Goal: Transaction & Acquisition: Book appointment/travel/reservation

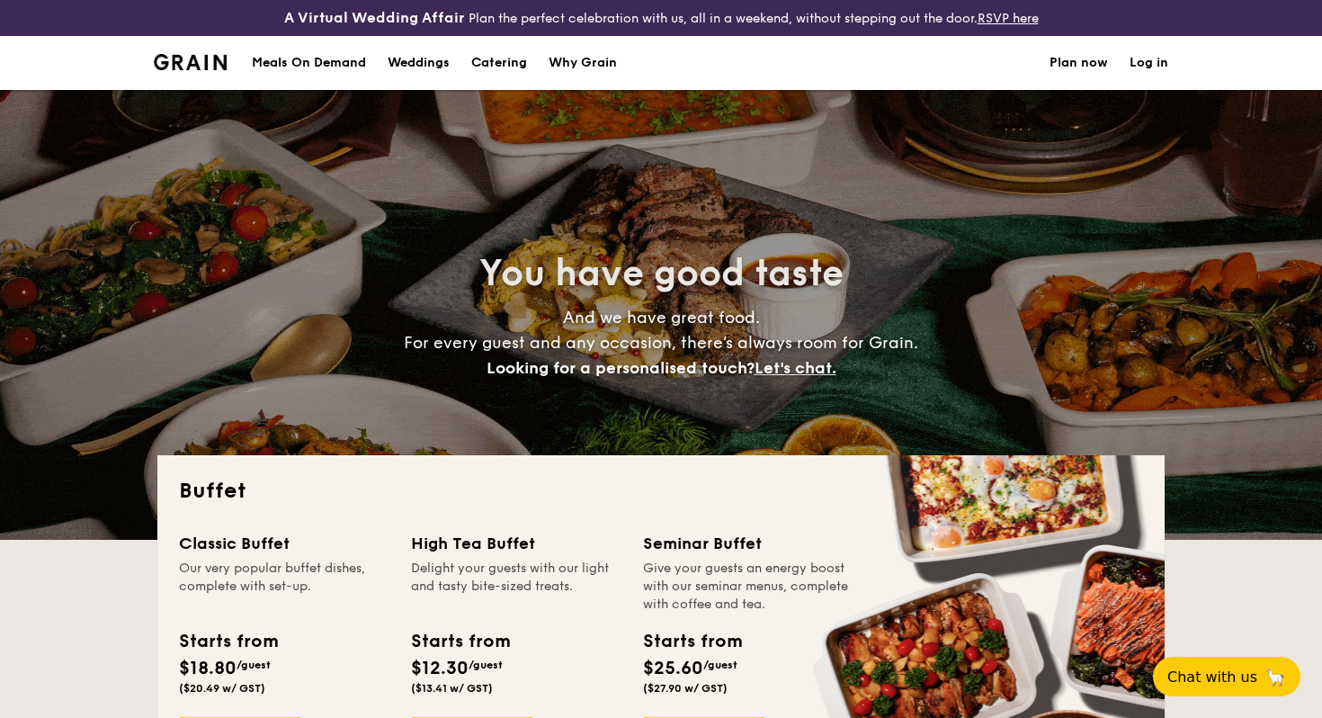
select select
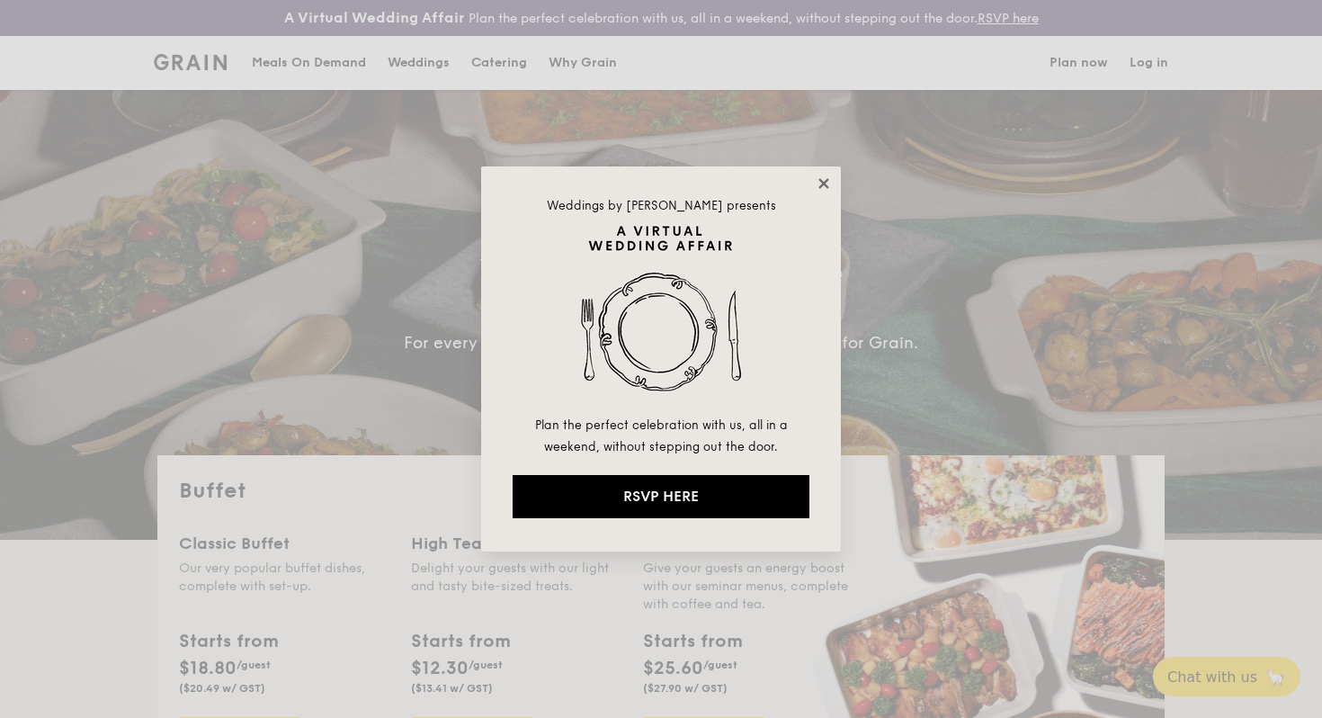
click at [827, 176] on icon at bounding box center [824, 183] width 16 height 16
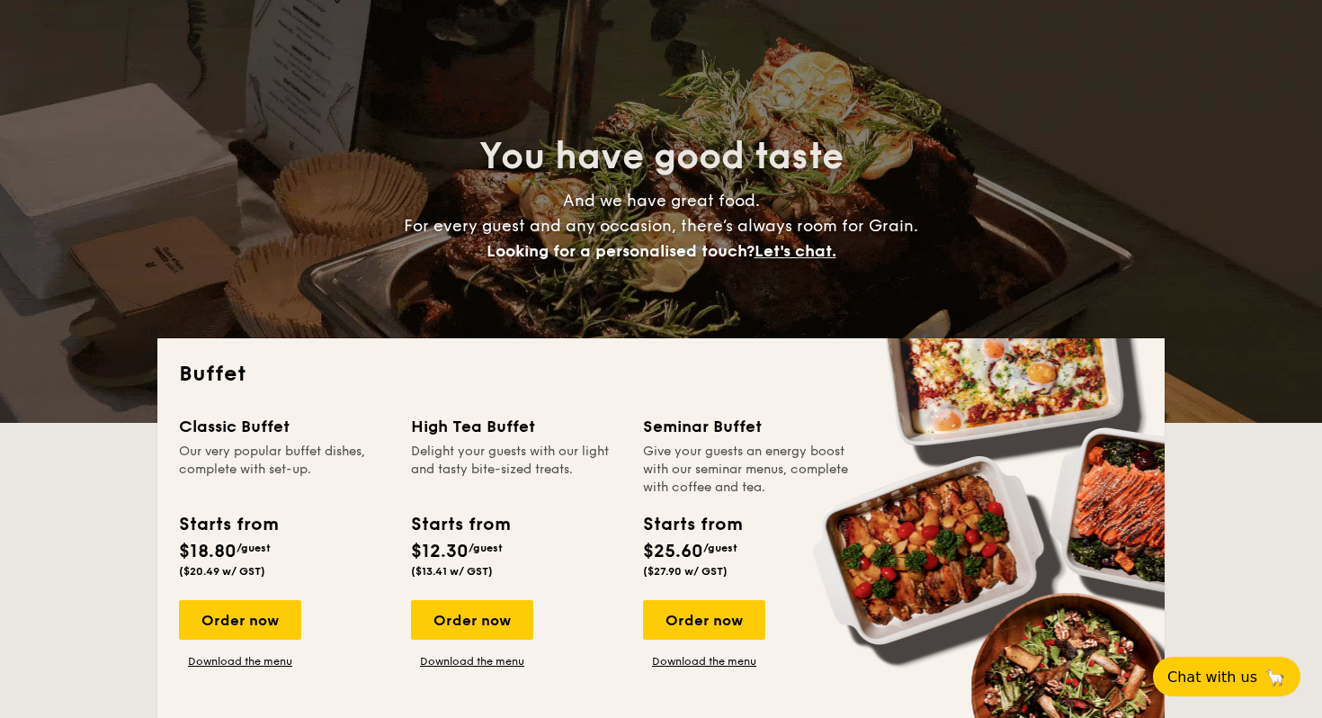
scroll to position [118, 0]
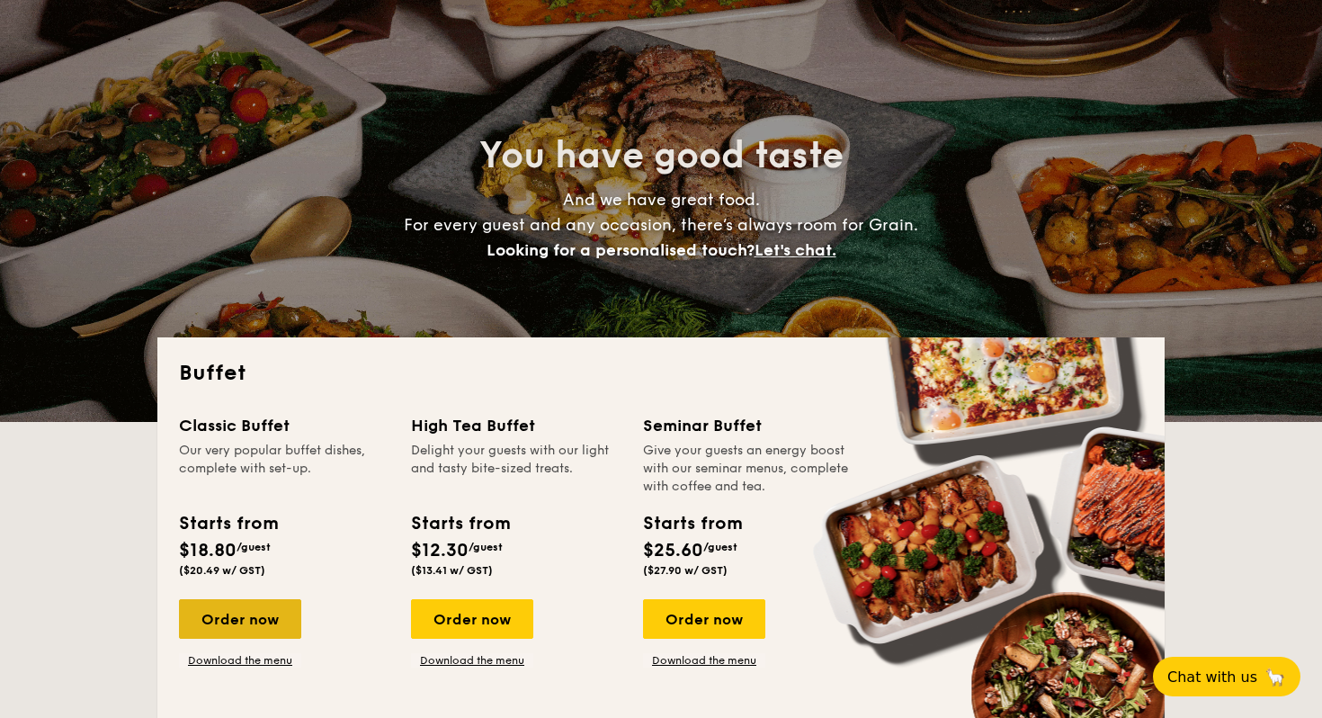
click at [228, 634] on div "Order now" at bounding box center [240, 619] width 122 height 40
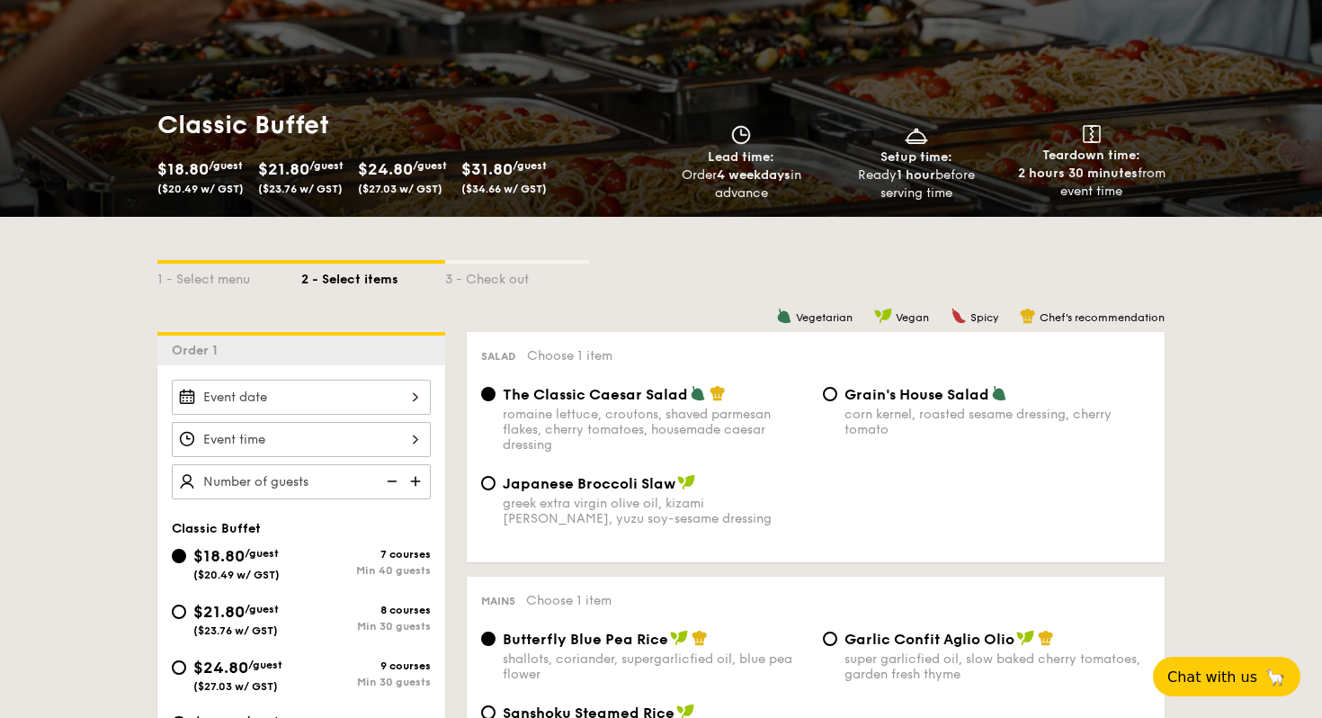
scroll to position [212, 0]
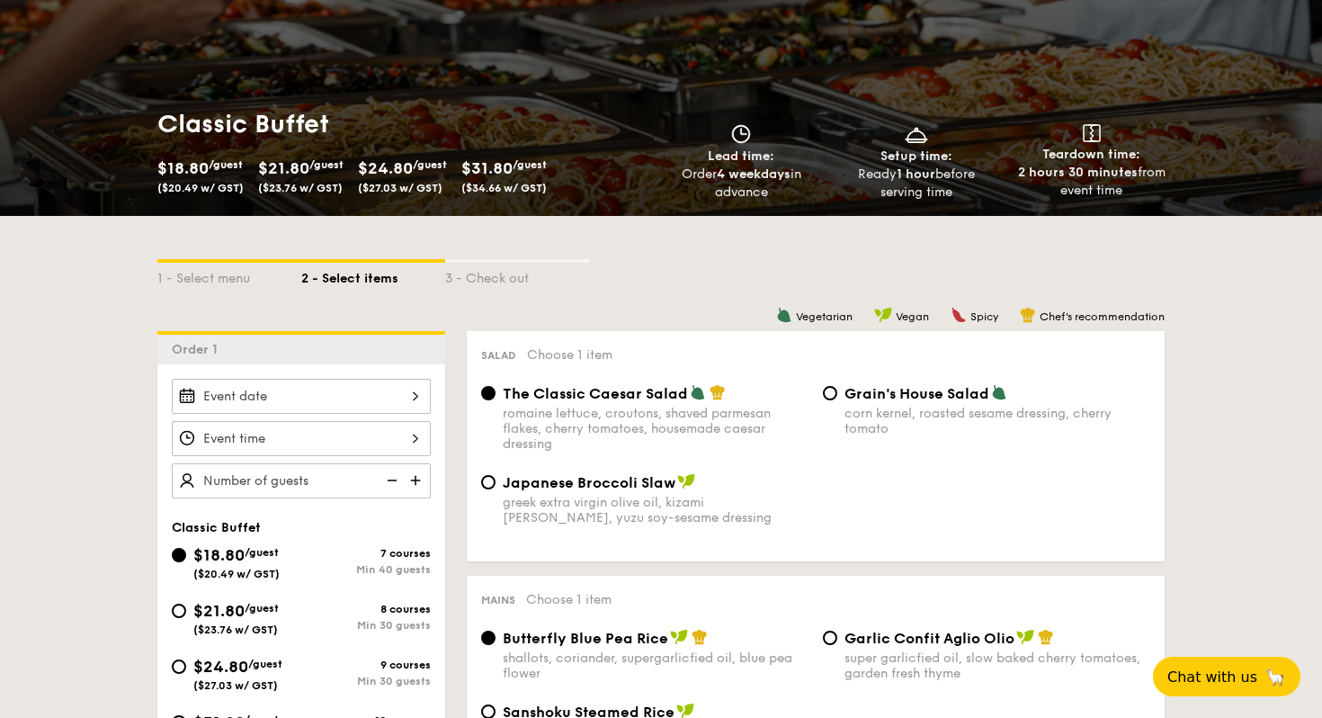
click at [410, 479] on img at bounding box center [417, 480] width 27 height 34
click at [406, 483] on img at bounding box center [417, 480] width 27 height 34
drag, startPoint x: 269, startPoint y: 476, endPoint x: 295, endPoint y: 472, distance: 26.3
click at [416, 475] on img at bounding box center [417, 480] width 27 height 34
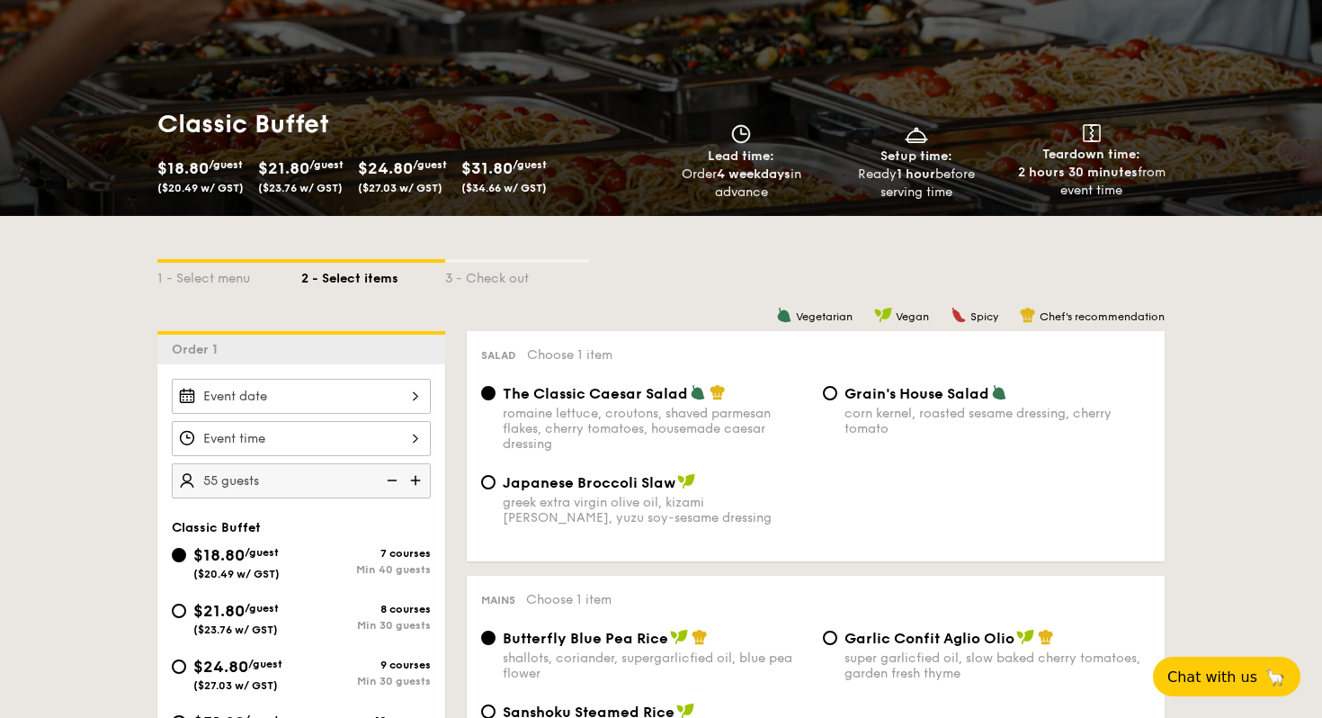
click at [416, 475] on img at bounding box center [417, 480] width 27 height 34
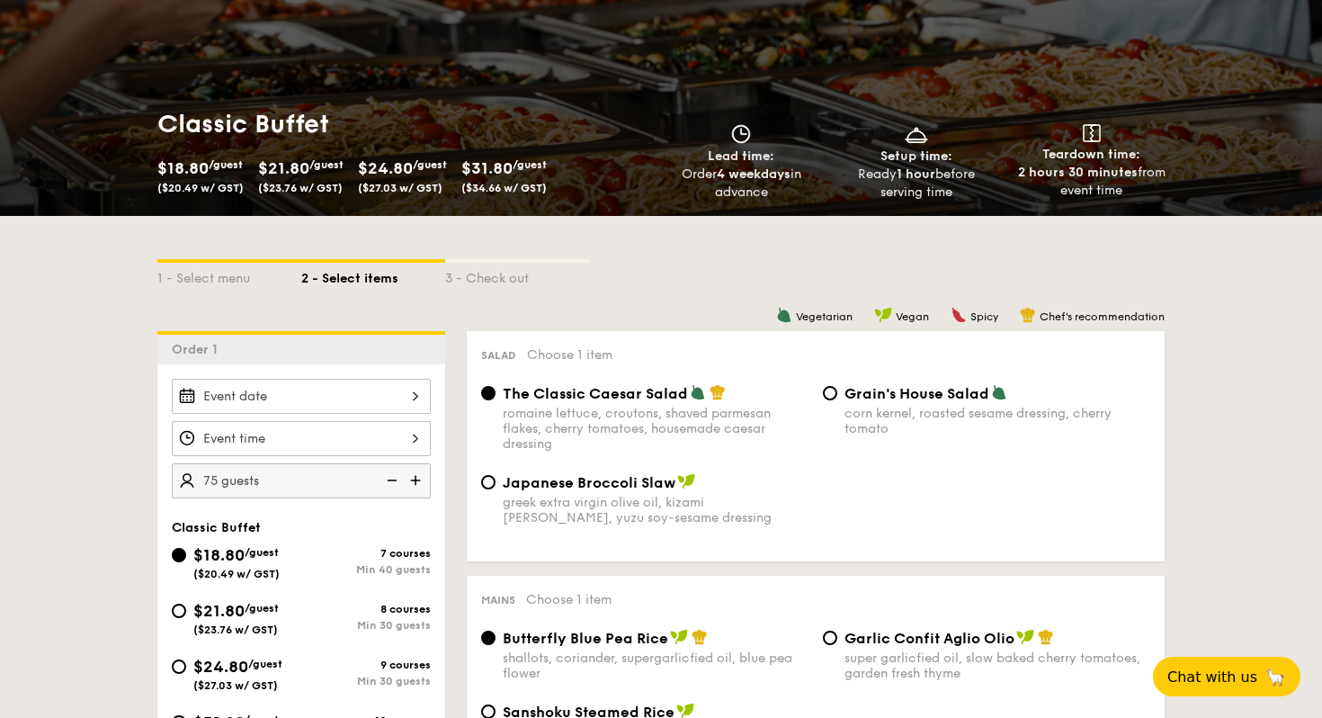
type input "80 guests"
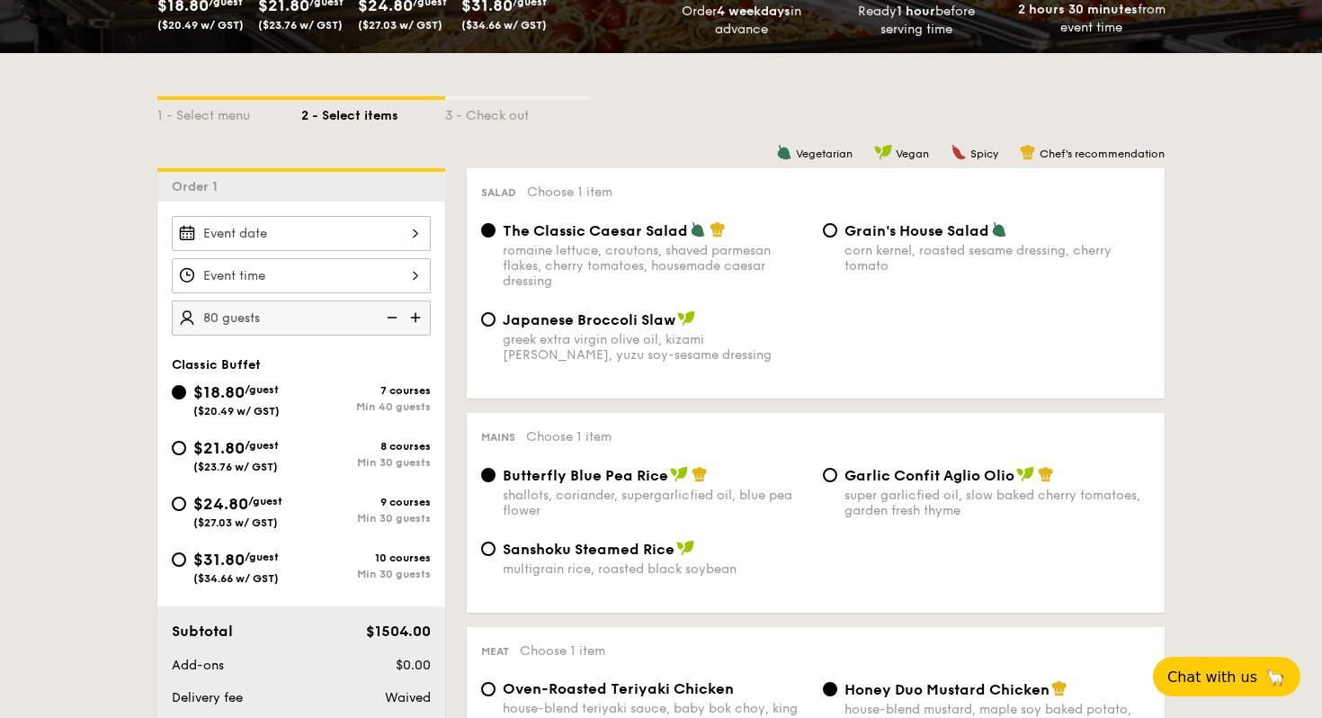
scroll to position [374, 0]
click at [416, 272] on div at bounding box center [301, 276] width 259 height 35
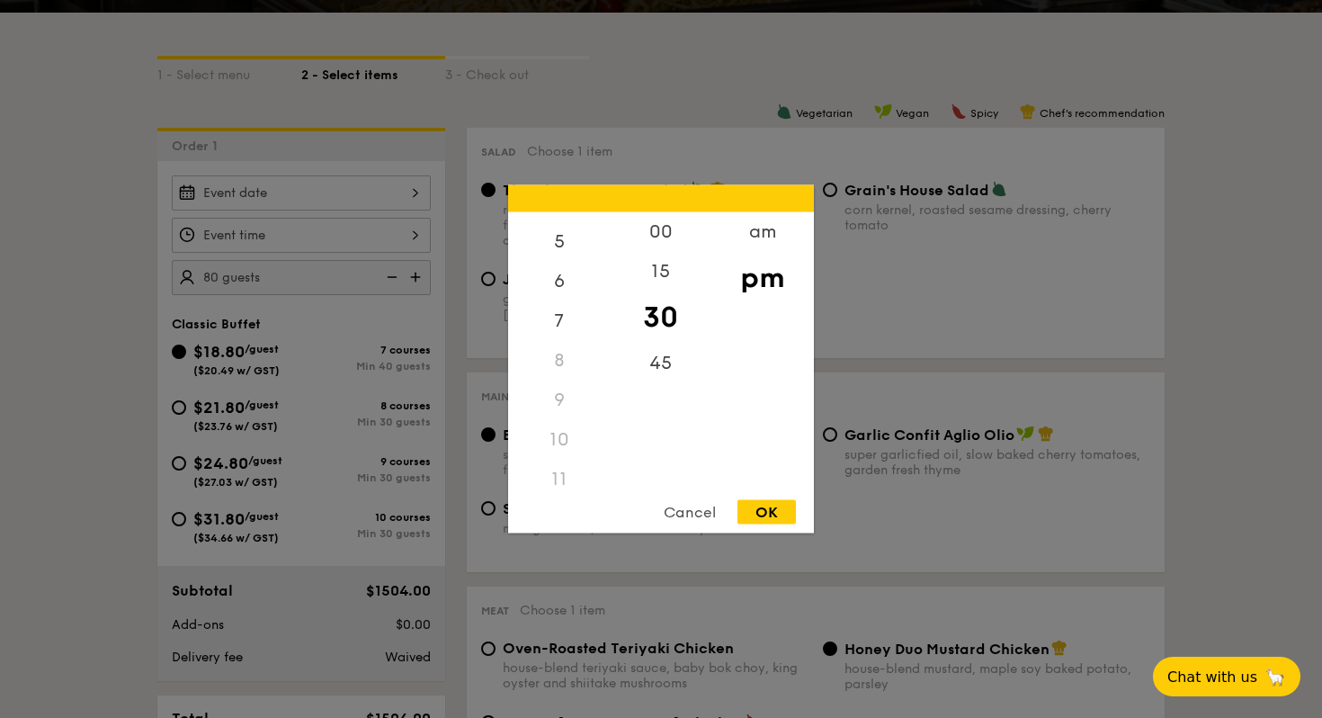
scroll to position [434, 0]
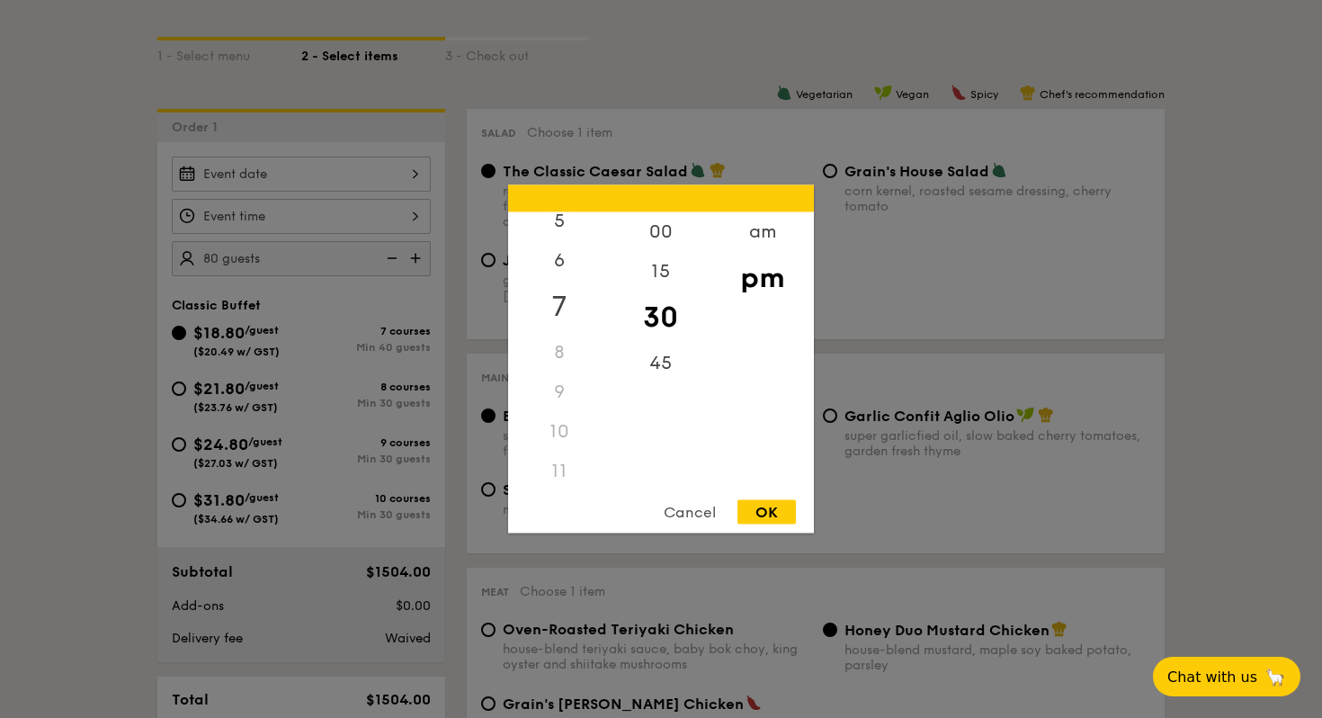
click at [565, 301] on div "7" at bounding box center [559, 307] width 102 height 52
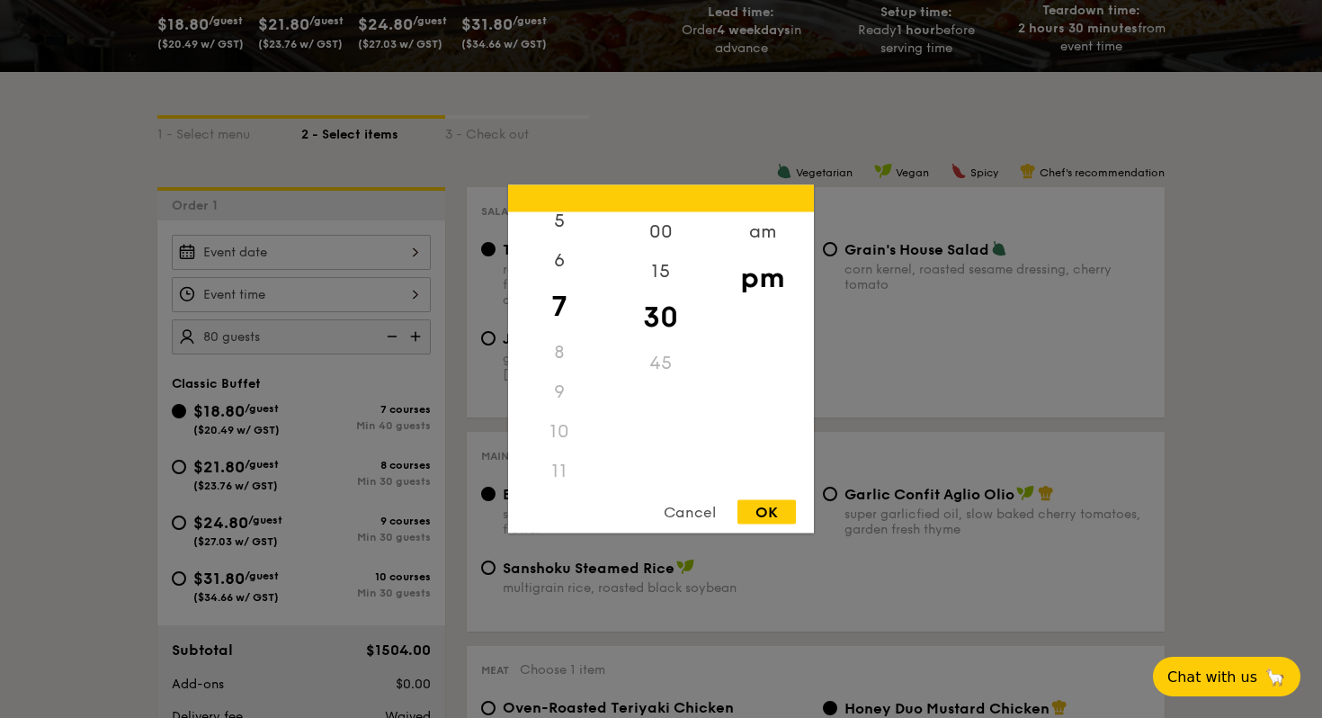
scroll to position [342, 0]
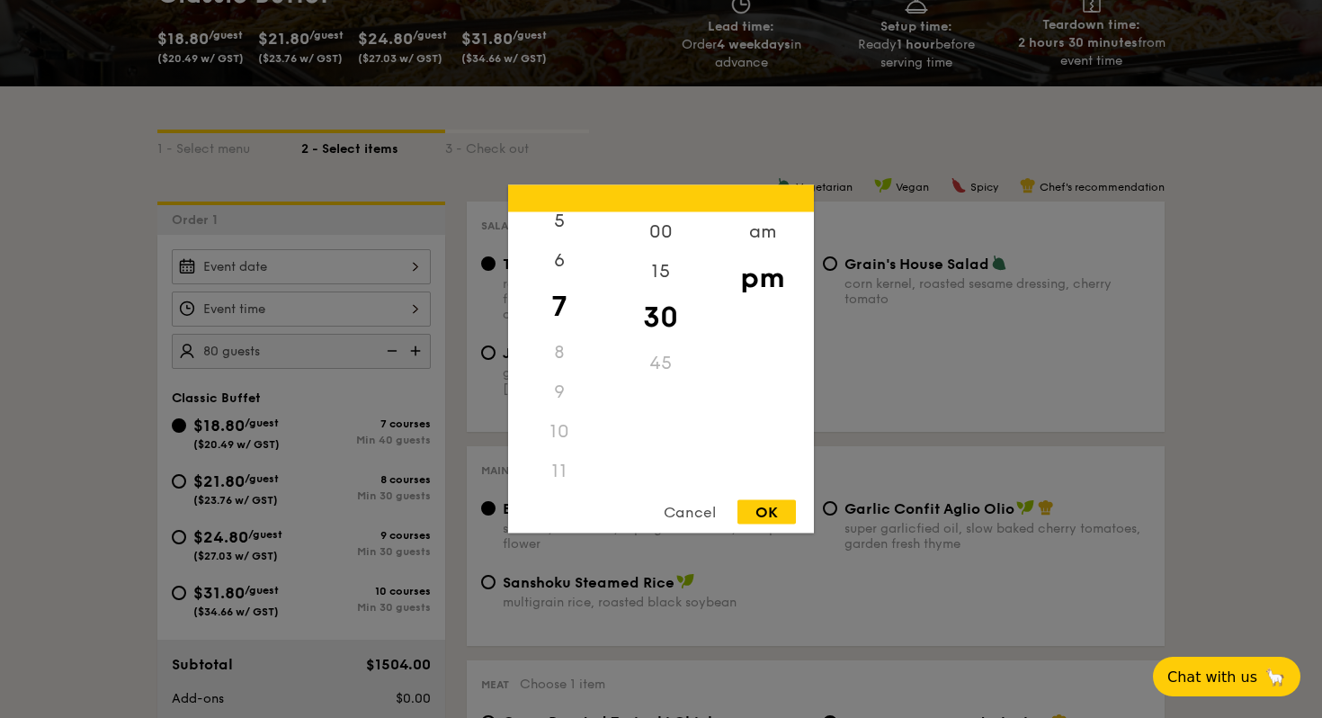
click at [759, 514] on div "OK" at bounding box center [767, 512] width 58 height 24
type input "7:30PM"
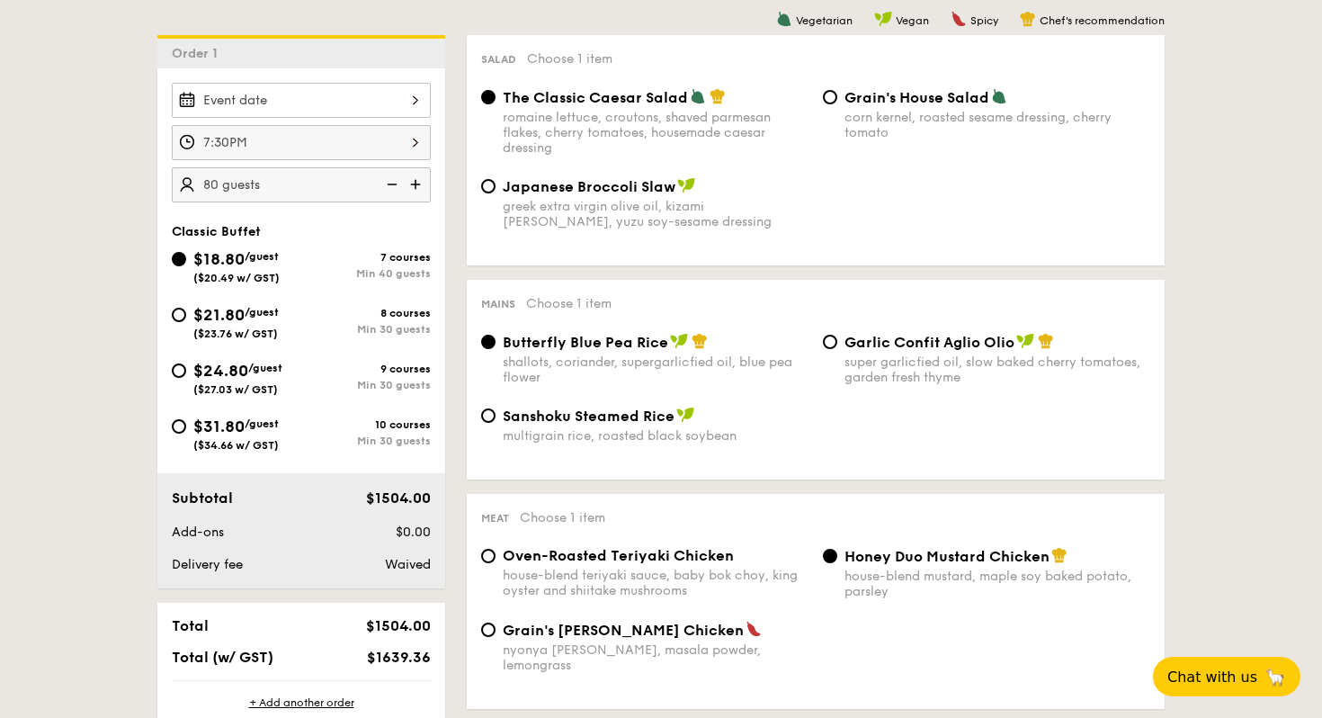
scroll to position [503, 0]
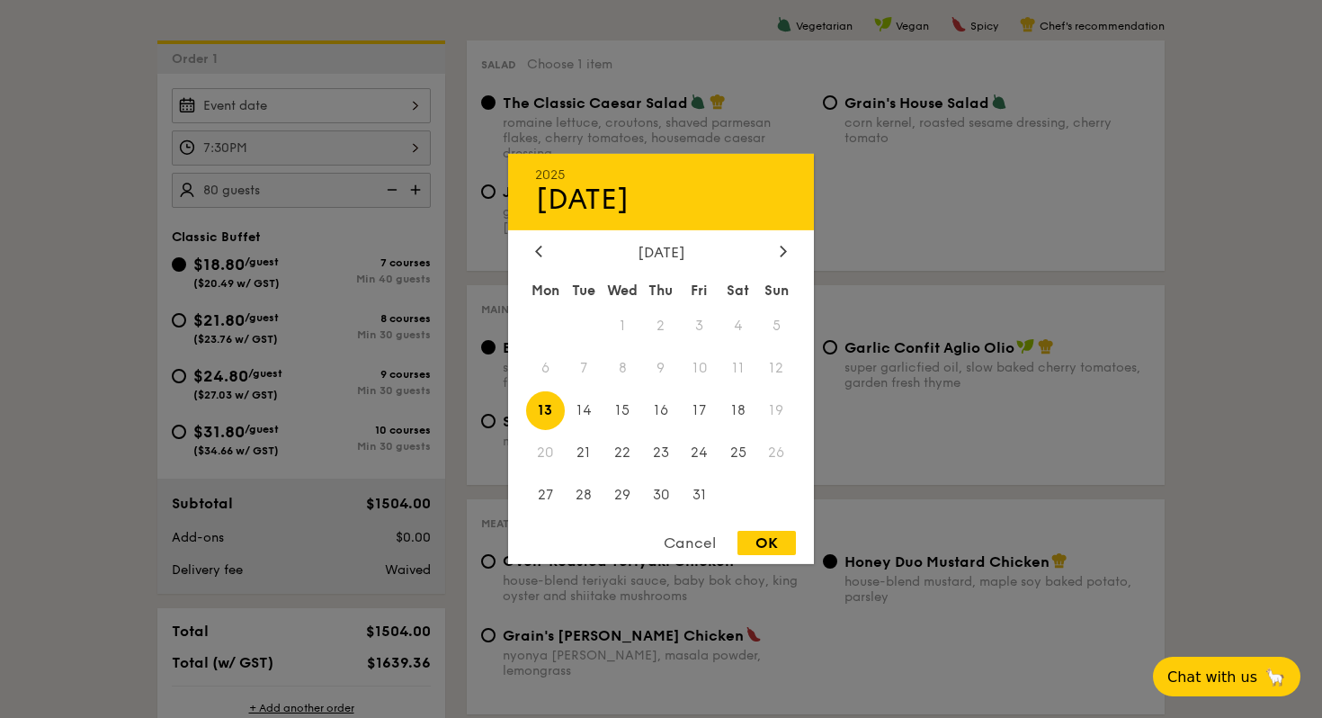
click at [416, 112] on div "2025 Oct [DATE] Tue Wed Thu Fri Sat Sun 1 2 3 4 5 6 7 8 9 10 11 12 13 14 15 16 …" at bounding box center [301, 105] width 259 height 35
click at [698, 407] on span "17" at bounding box center [699, 410] width 39 height 39
click at [768, 541] on div "OK" at bounding box center [767, 543] width 58 height 24
type input "[DATE]"
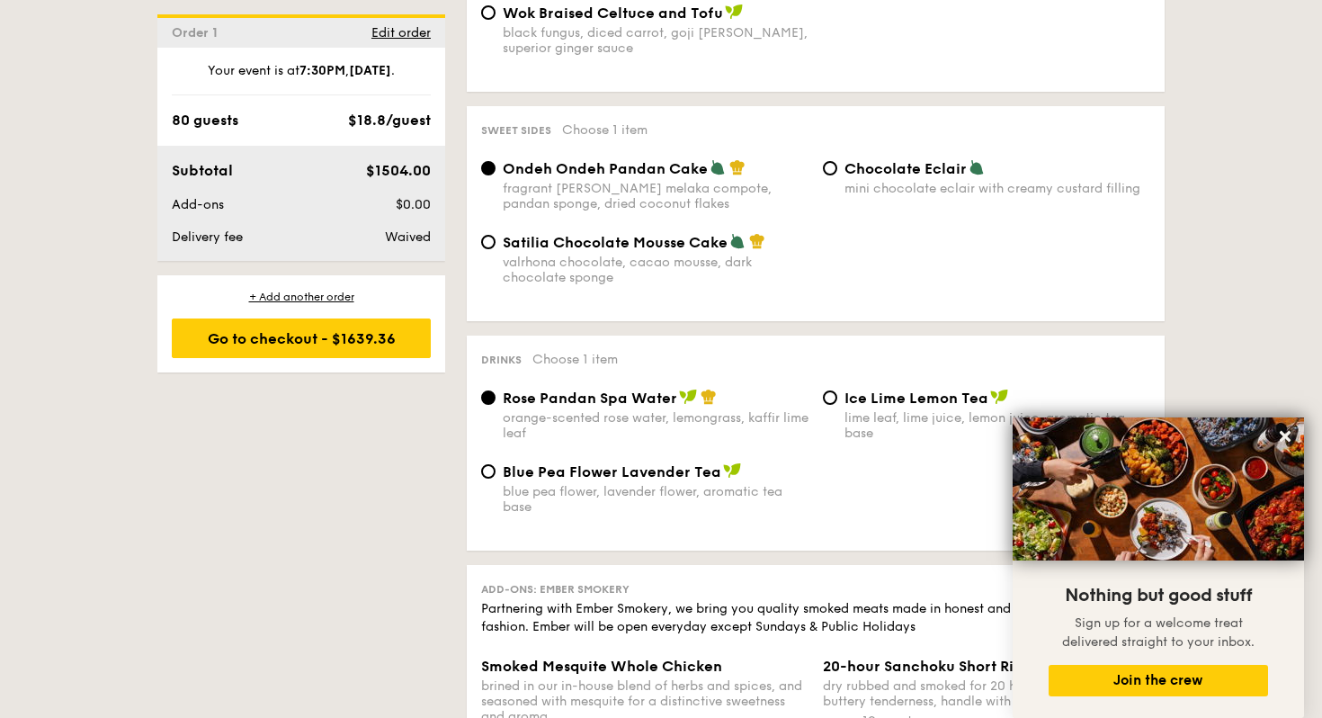
scroll to position [1554, 0]
